Goal: Task Accomplishment & Management: Manage account settings

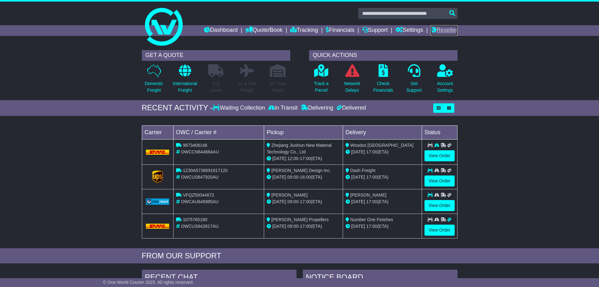
click at [447, 32] on link "Reseller" at bounding box center [444, 30] width 26 height 11
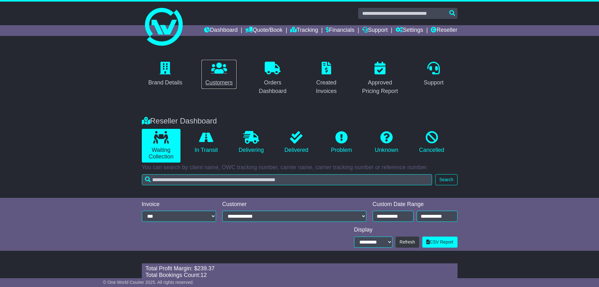
click at [219, 82] on div "Customers" at bounding box center [218, 82] width 27 height 8
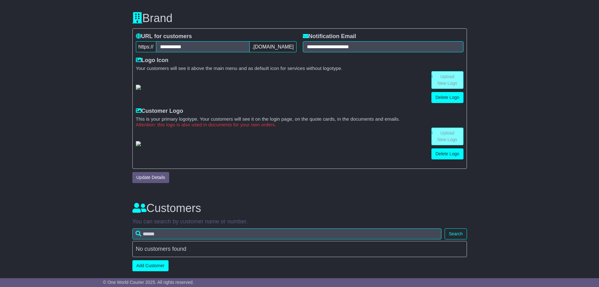
scroll to position [143, 0]
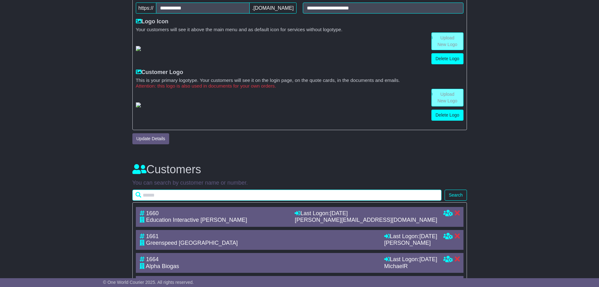
click at [226, 200] on input "text" at bounding box center [286, 194] width 309 height 11
type input "*****"
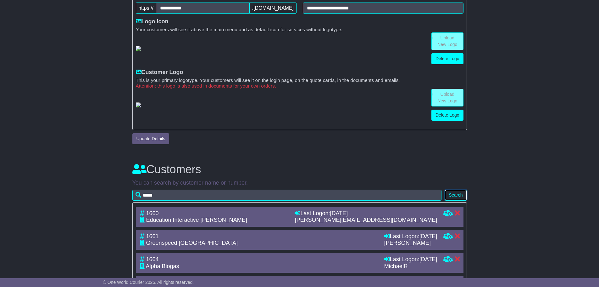
click at [458, 200] on button "Search" at bounding box center [456, 194] width 22 height 11
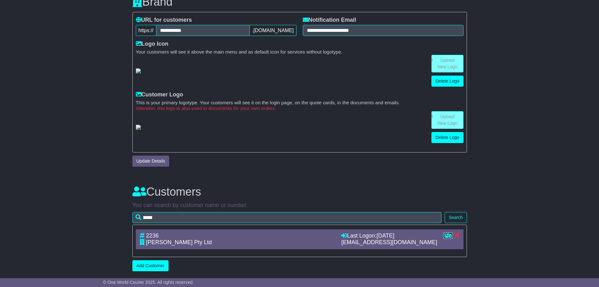
click at [449, 238] on icon at bounding box center [447, 235] width 9 height 6
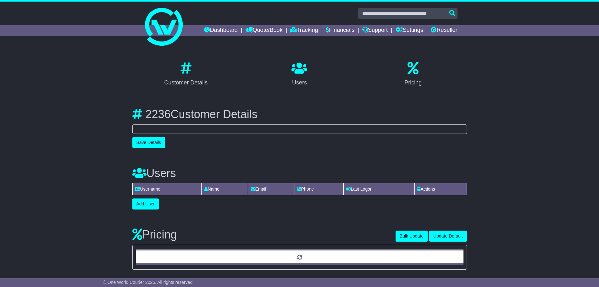
select select "**********"
select select "**"
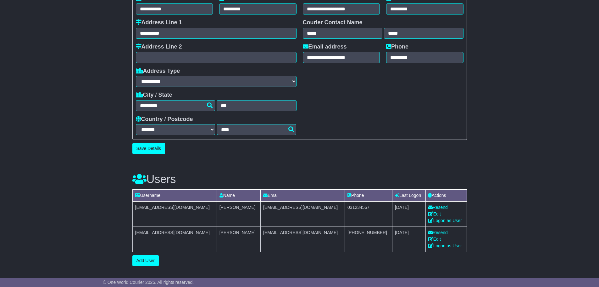
scroll to position [220, 0]
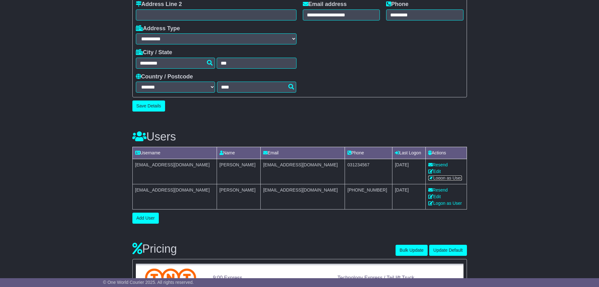
click at [449, 178] on link "Logon as User" at bounding box center [445, 177] width 34 height 5
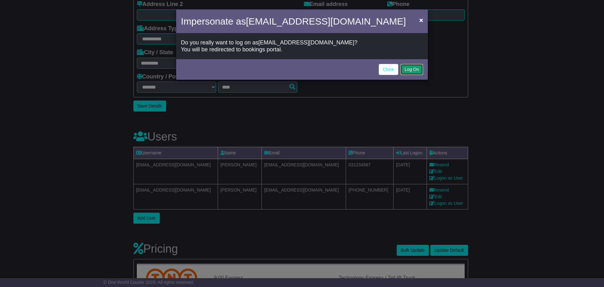
click at [402, 68] on button "Log On" at bounding box center [411, 69] width 23 height 11
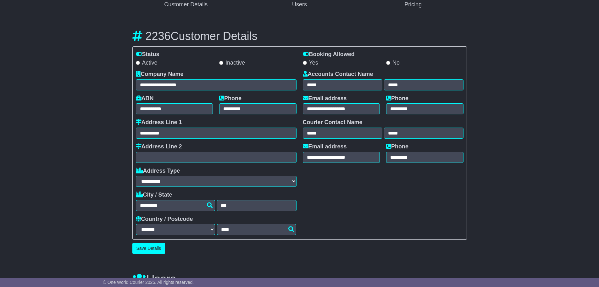
scroll to position [63, 0]
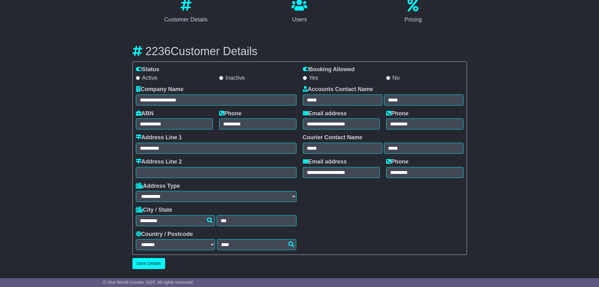
click at [307, 78] on label "Yes" at bounding box center [310, 78] width 15 height 7
click at [156, 265] on button "Save Details" at bounding box center [148, 263] width 33 height 11
click at [307, 68] on icon at bounding box center [306, 69] width 6 height 6
